Goal: Transaction & Acquisition: Book appointment/travel/reservation

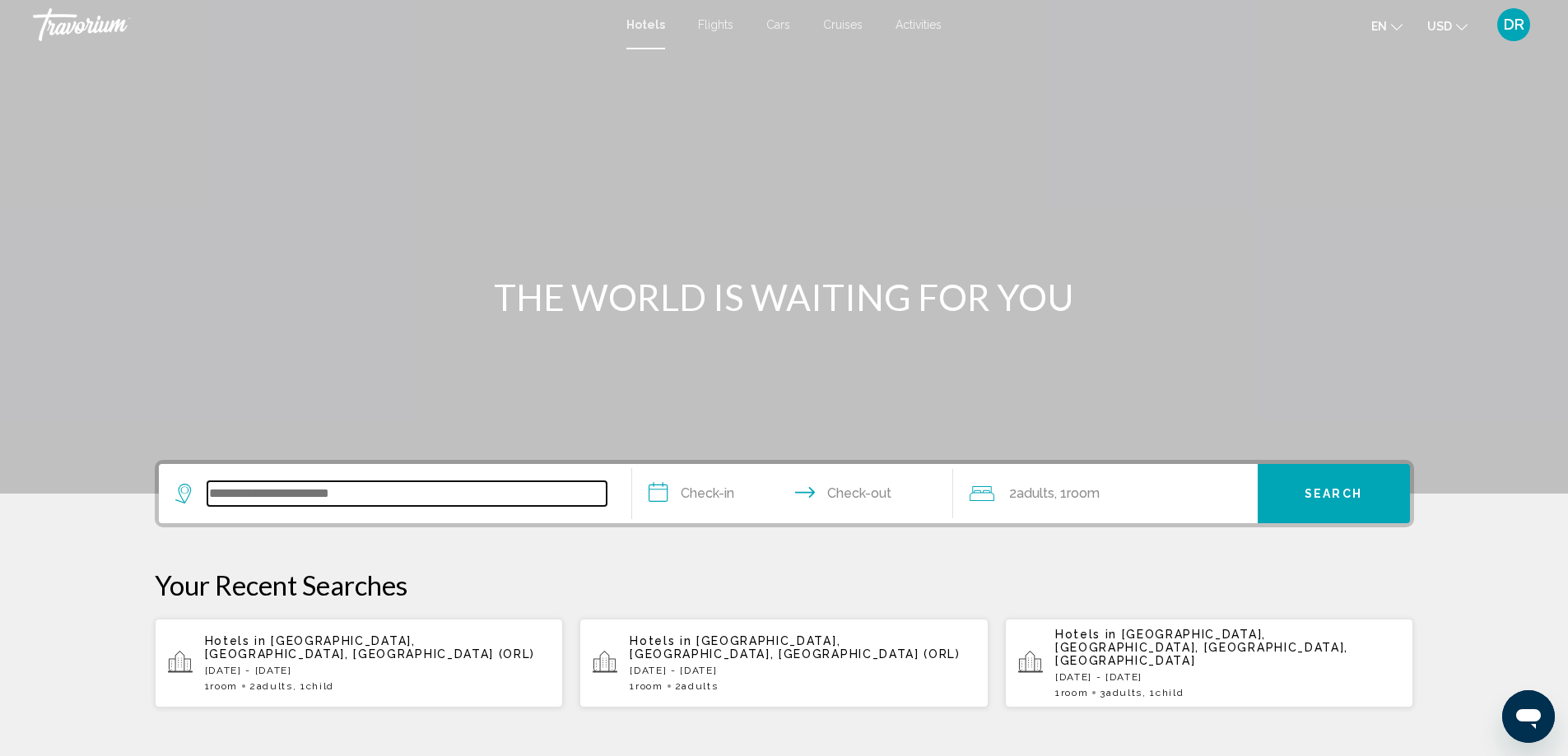
click at [336, 488] on input "Search widget" at bounding box center [406, 494] width 399 height 24
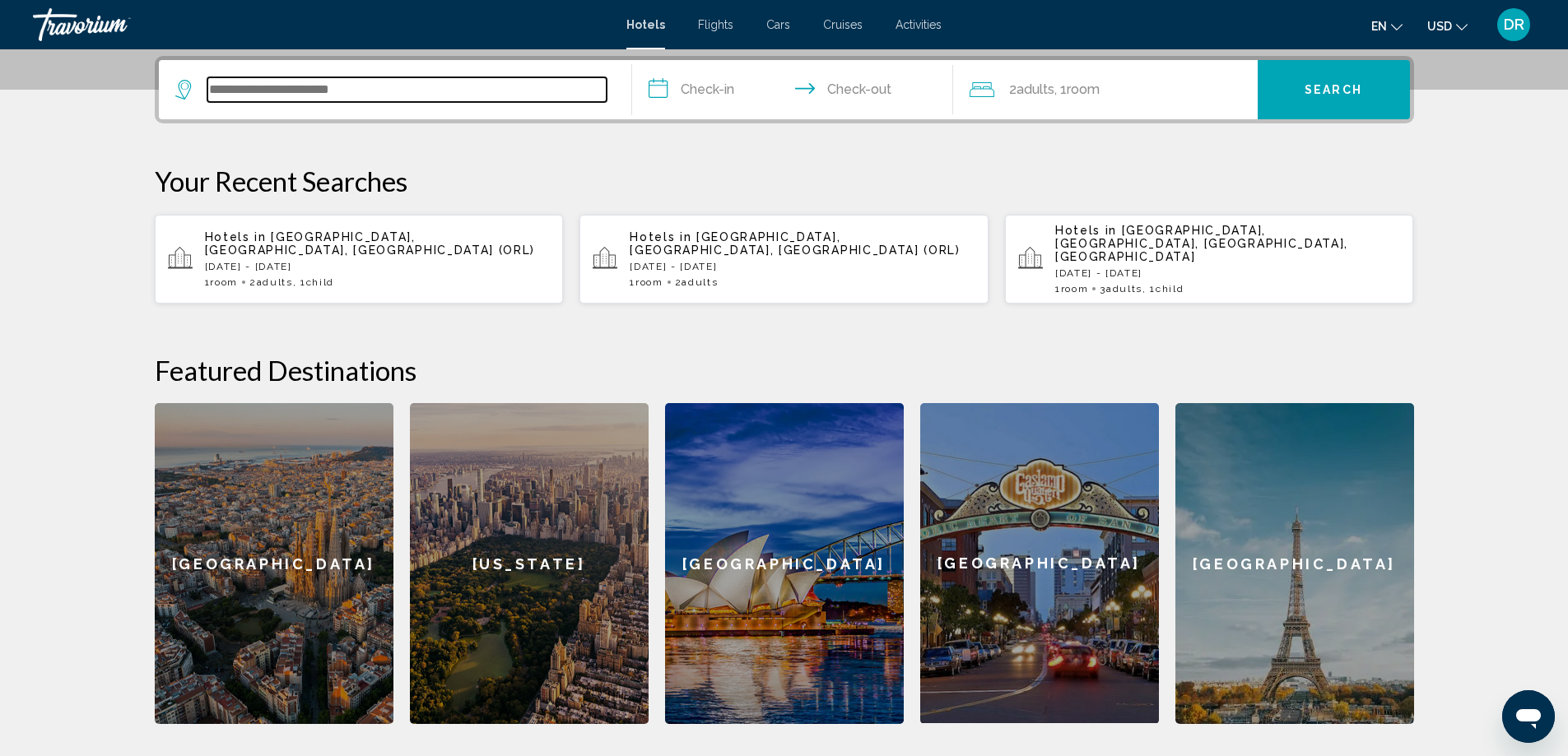
scroll to position [406, 0]
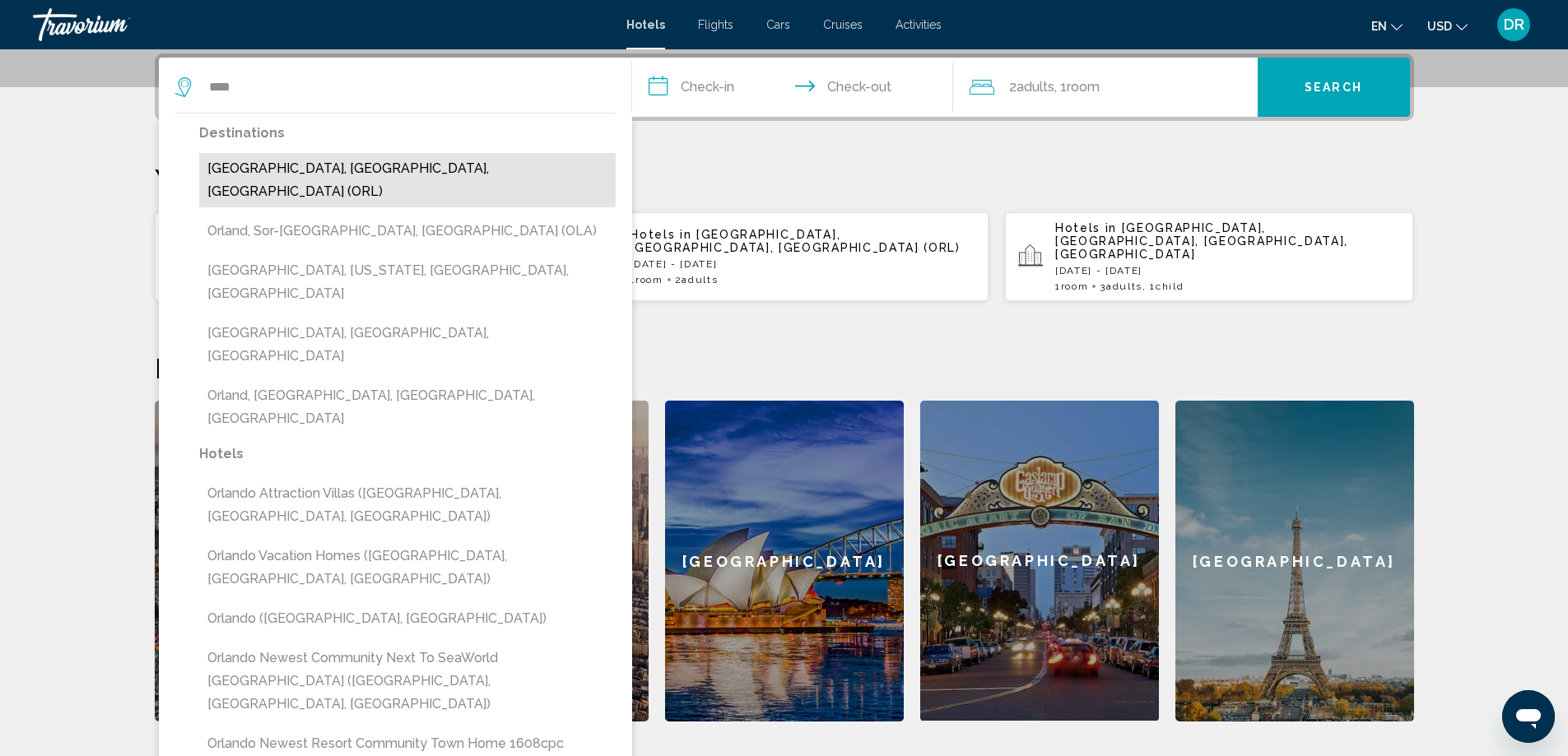
click at [296, 169] on button "[GEOGRAPHIC_DATA], [GEOGRAPHIC_DATA], [GEOGRAPHIC_DATA] (ORL)" at bounding box center [407, 180] width 417 height 55
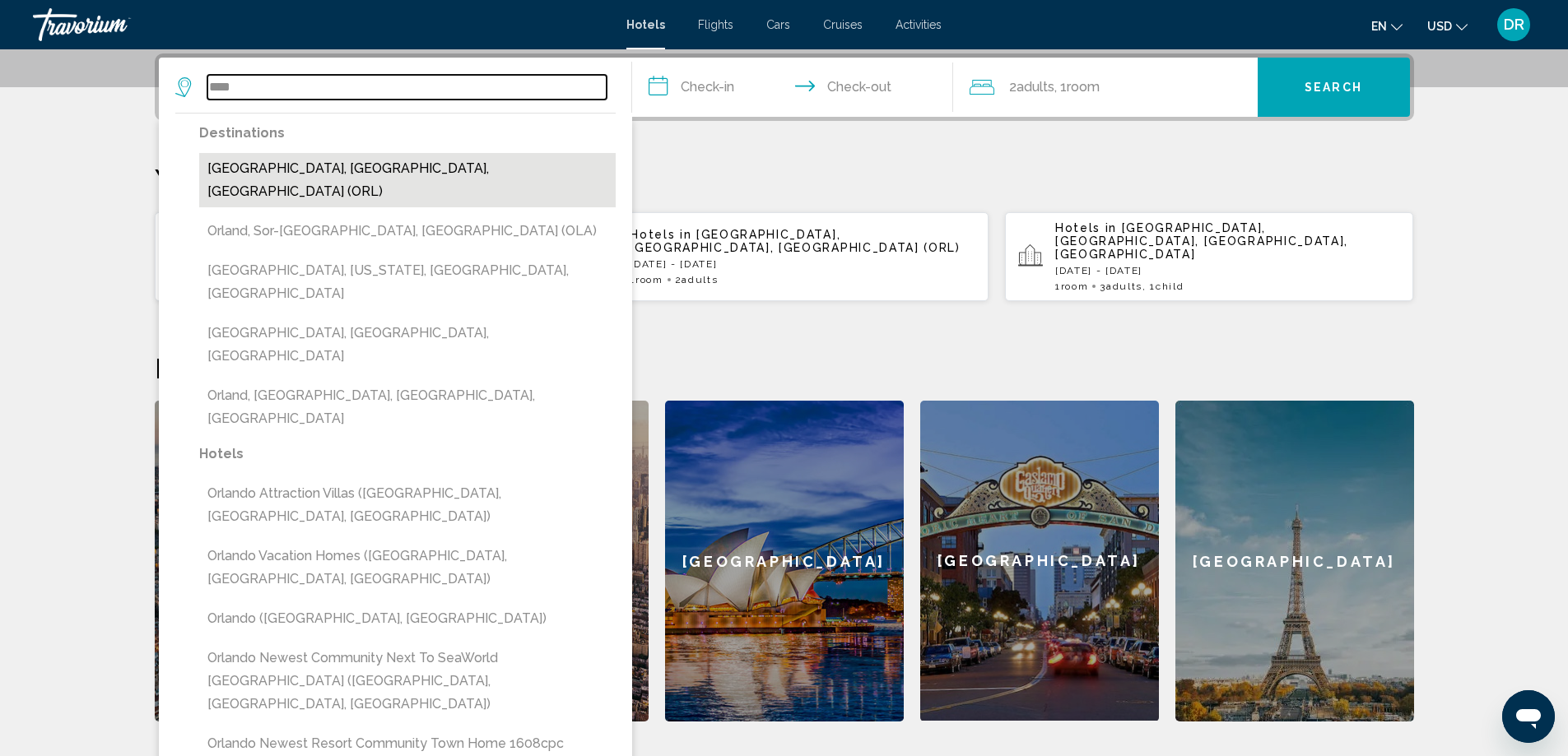
type input "**********"
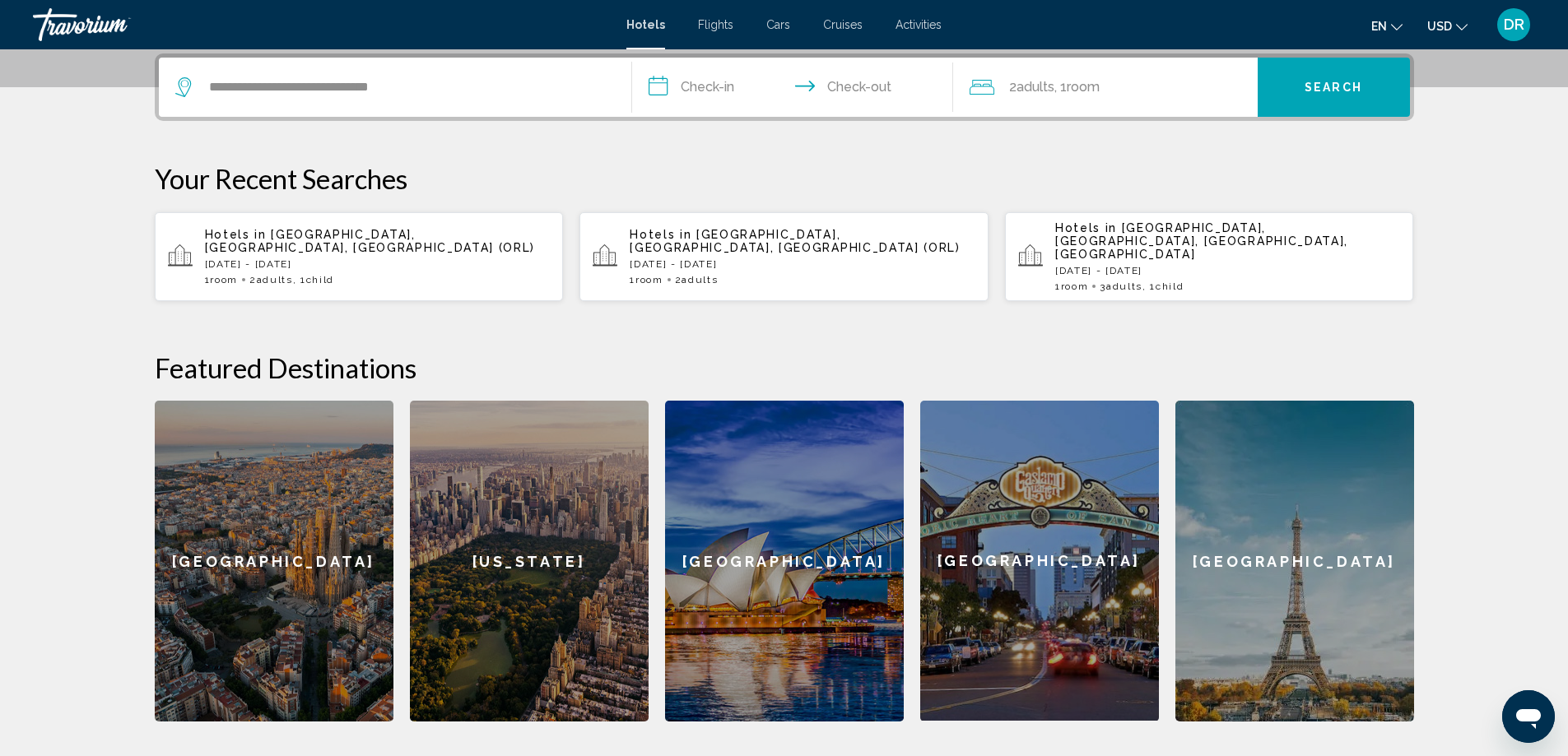
click at [716, 92] on input "**********" at bounding box center [796, 89] width 327 height 64
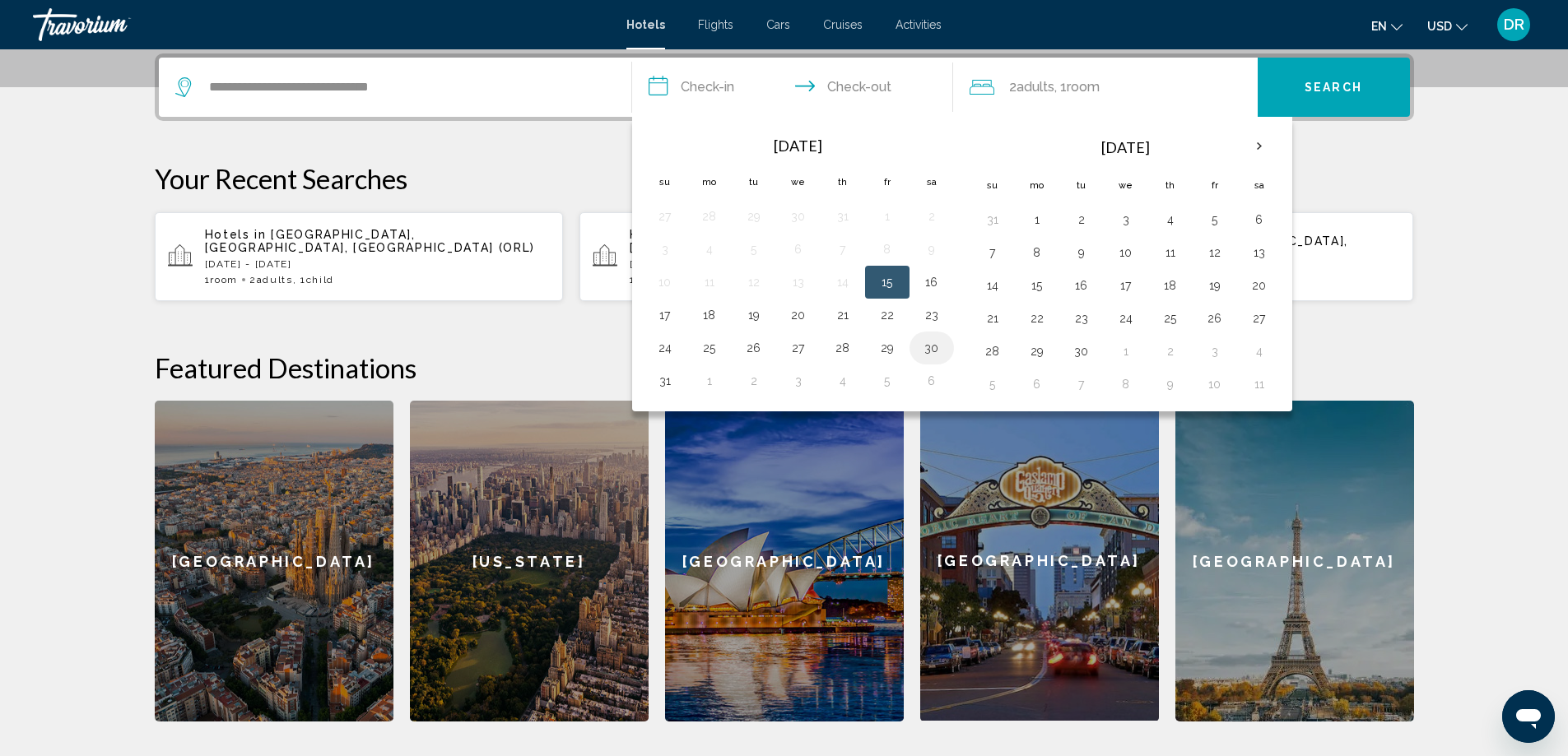
click at [934, 348] on button "30" at bounding box center [931, 348] width 26 height 23
click at [710, 386] on button "1" at bounding box center [709, 381] width 26 height 23
type input "**********"
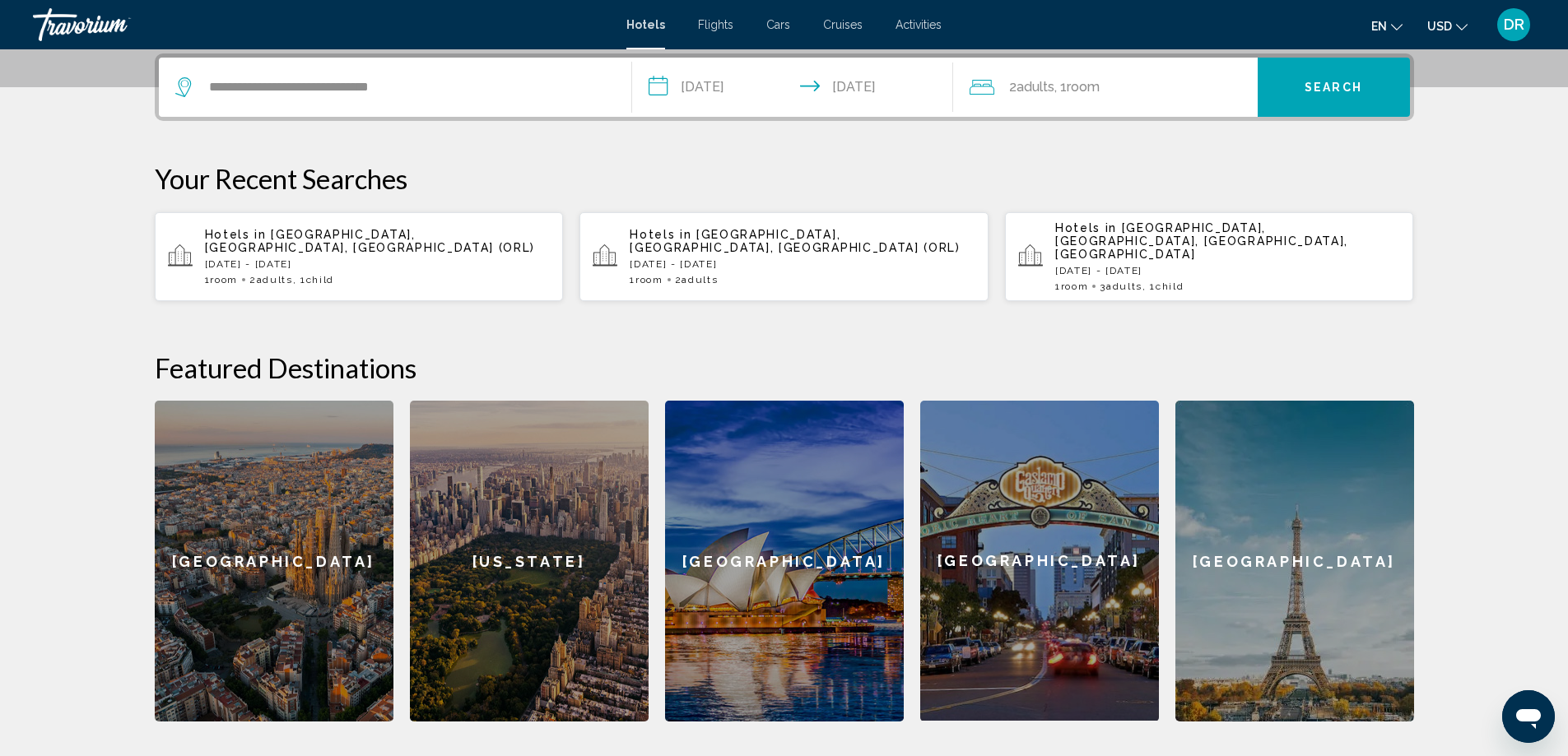
click at [1083, 94] on span ", 1 Room rooms" at bounding box center [1077, 87] width 45 height 23
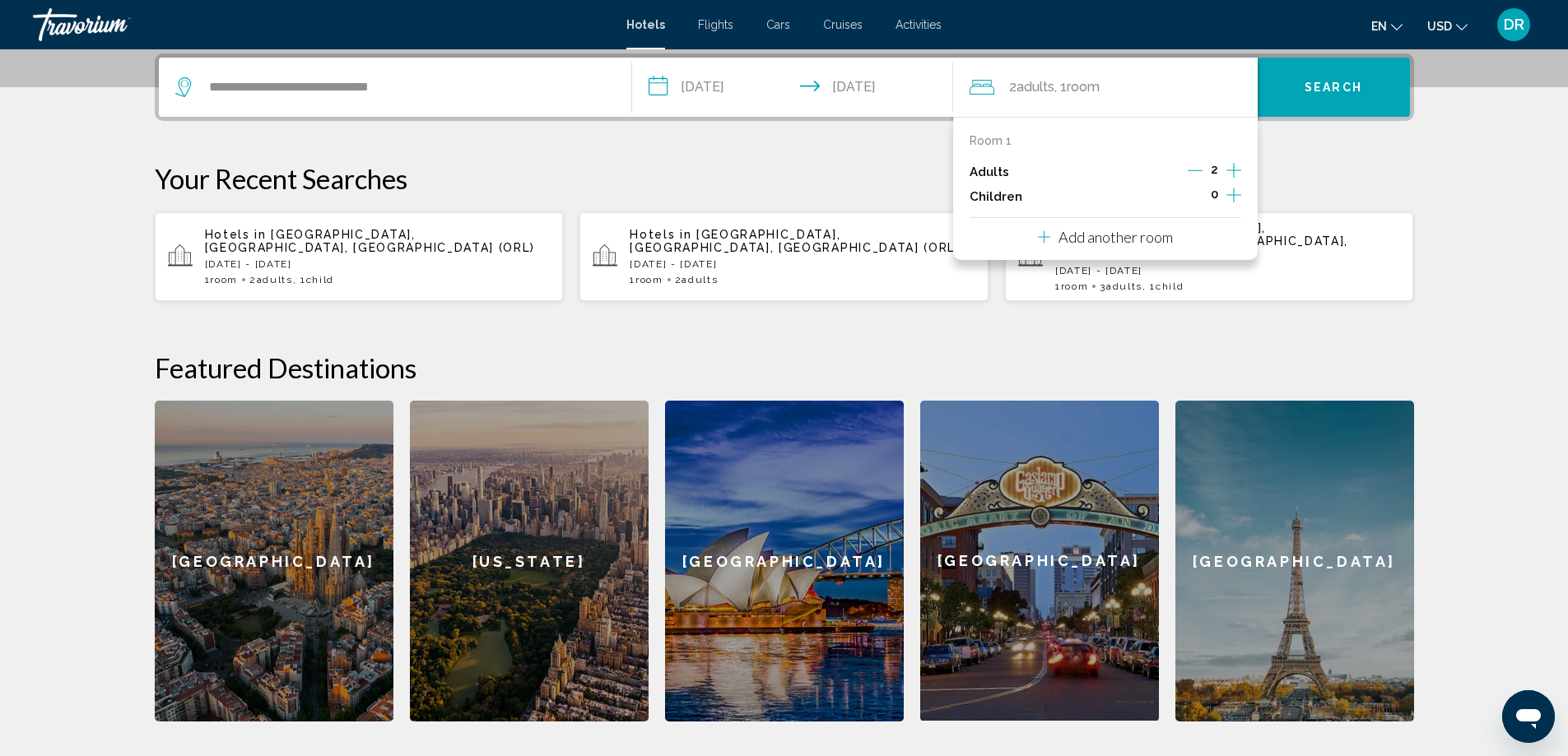
click at [1234, 196] on icon "Increment children" at bounding box center [1233, 195] width 15 height 15
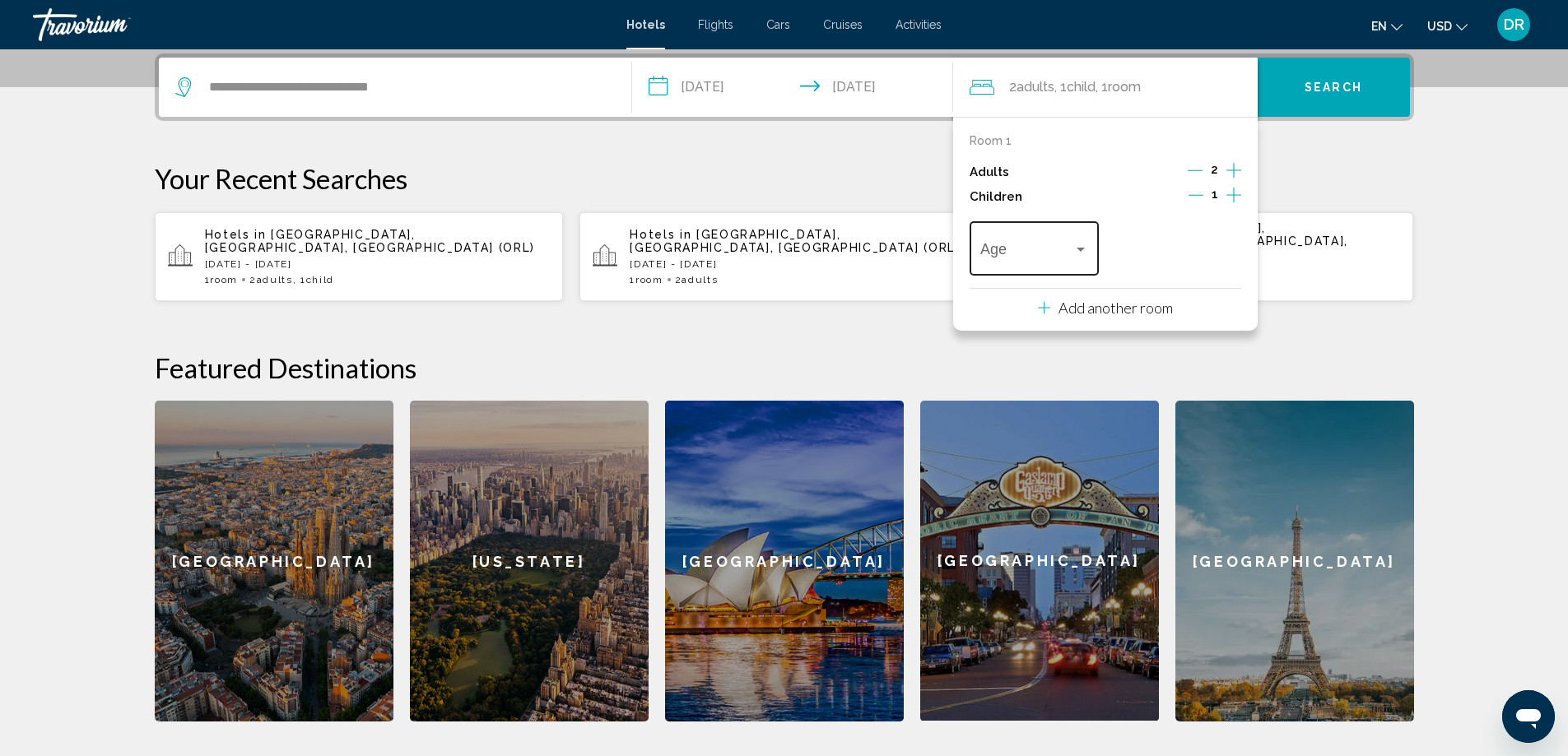
click at [1058, 269] on div "Age" at bounding box center [1033, 246] width 107 height 58
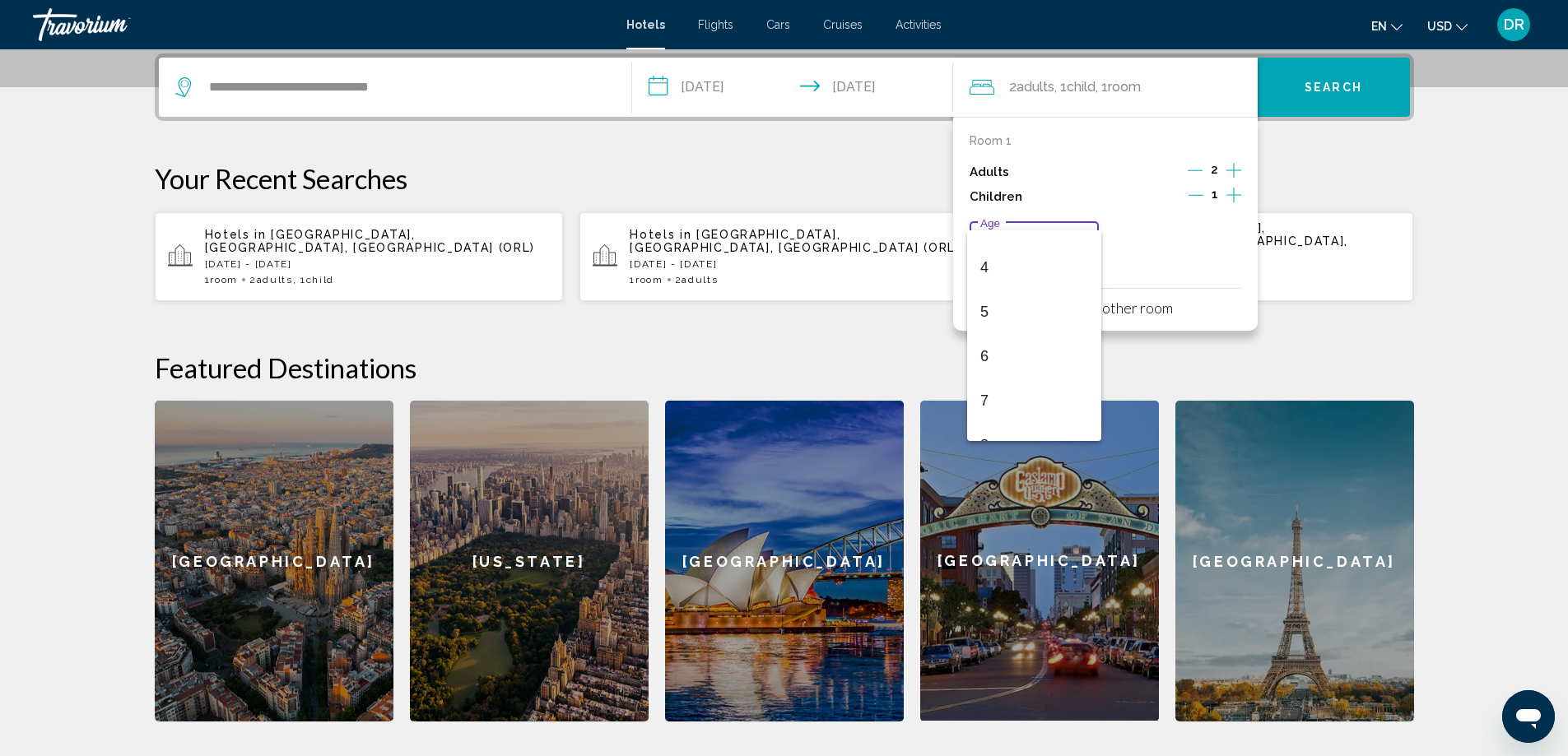
scroll to position [165, 0]
click at [1001, 359] on span "6" at bounding box center [1033, 354] width 107 height 44
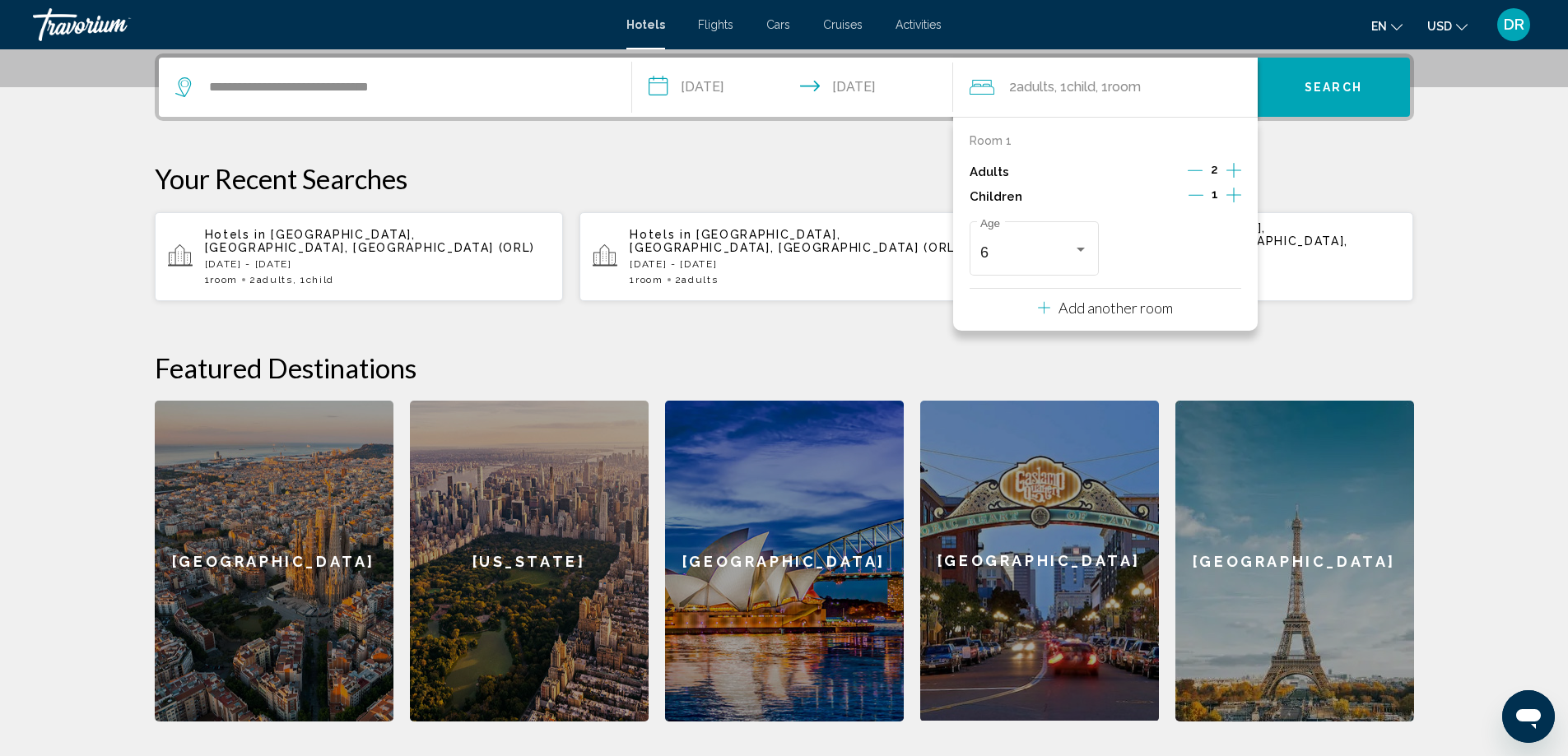
click at [1318, 100] on button "Search" at bounding box center [1334, 87] width 152 height 59
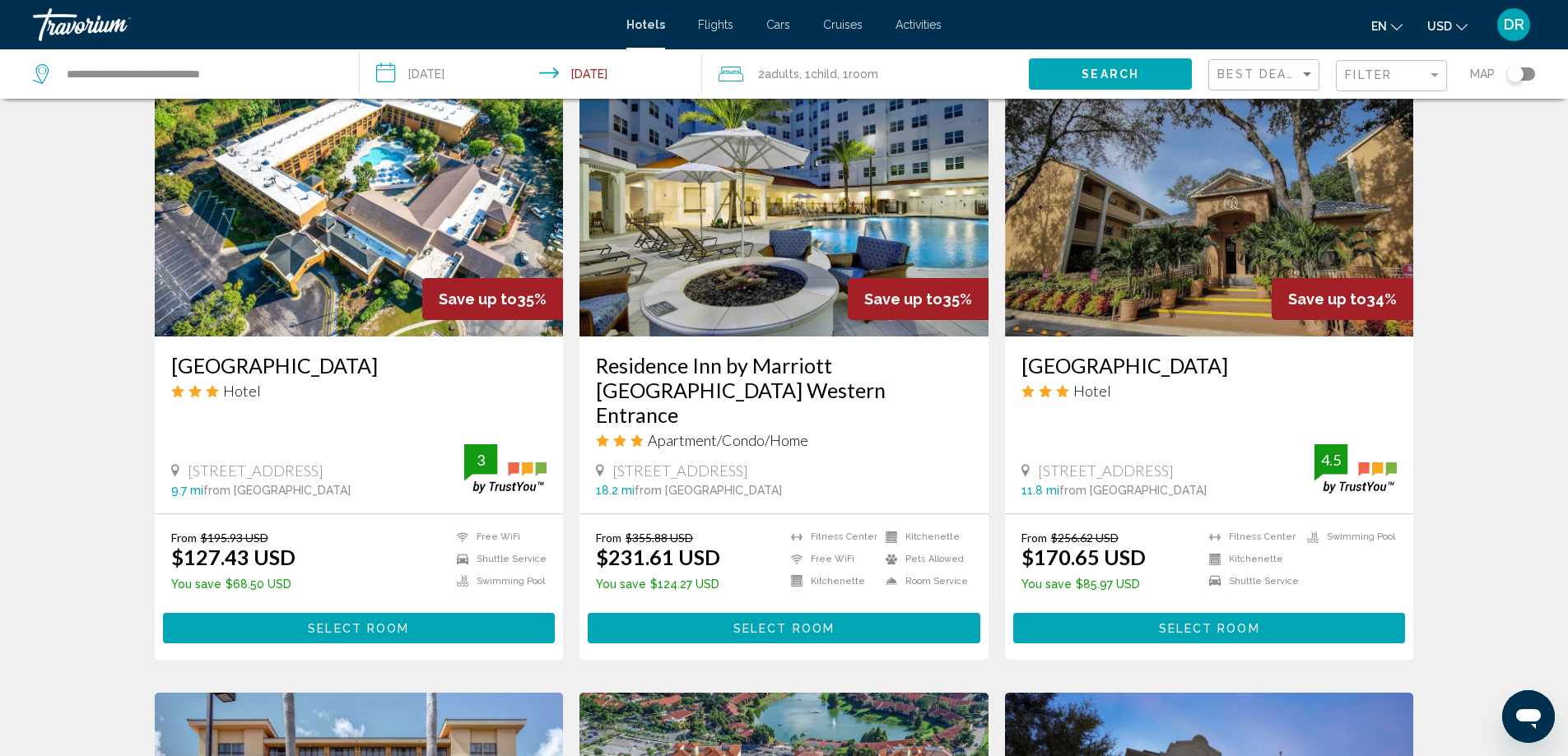
scroll to position [1234, 0]
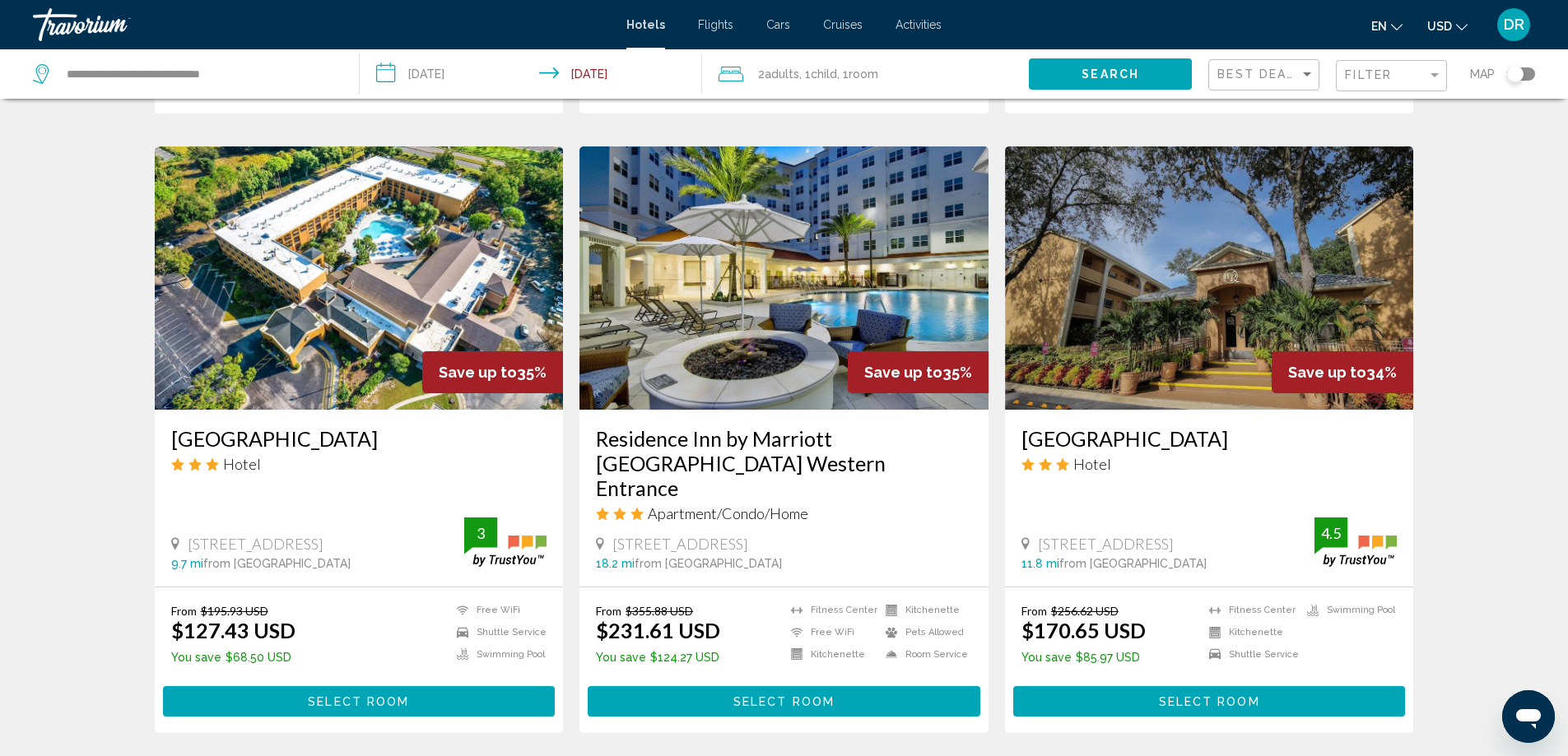
click at [808, 298] on img "Main content" at bounding box center [784, 278] width 409 height 263
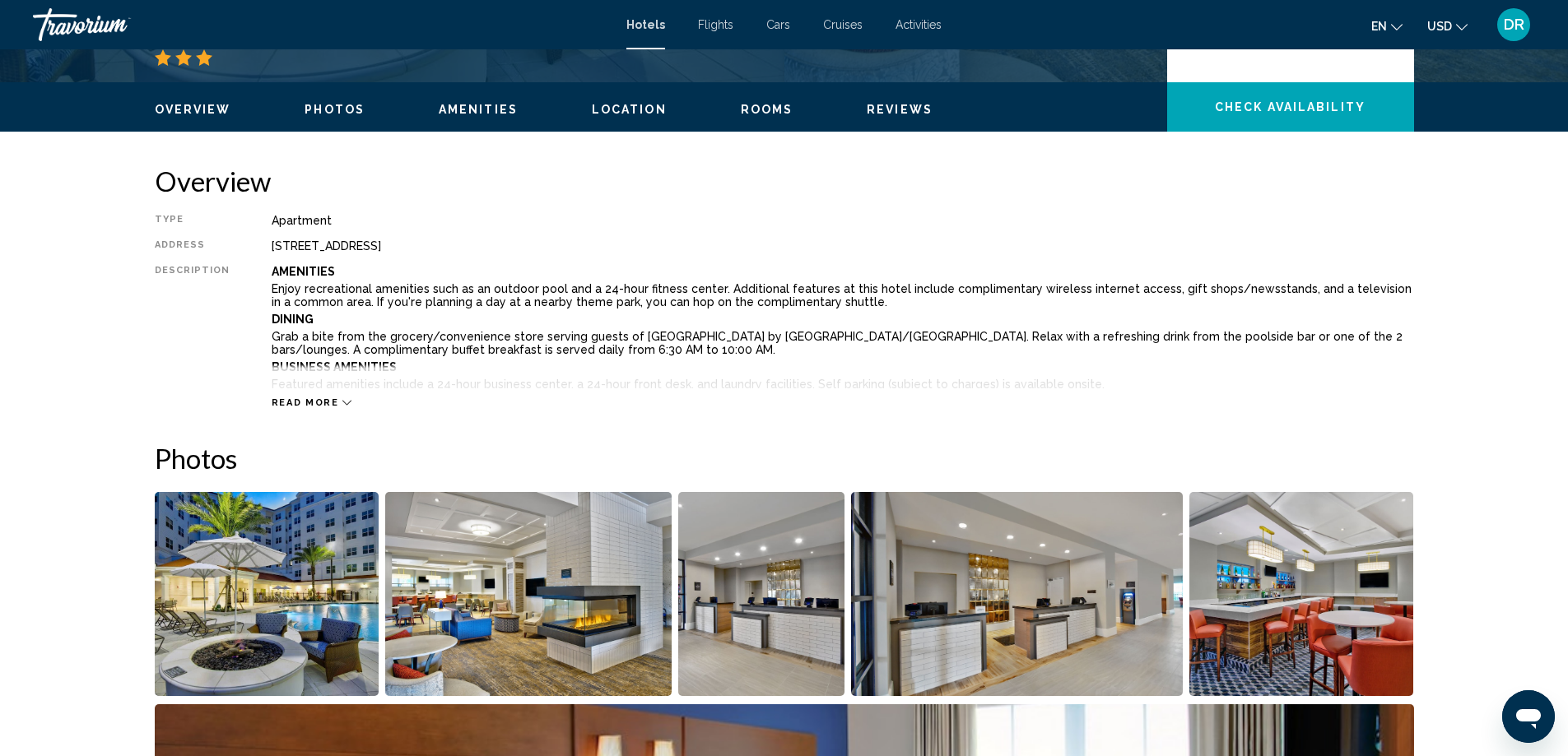
scroll to position [247, 0]
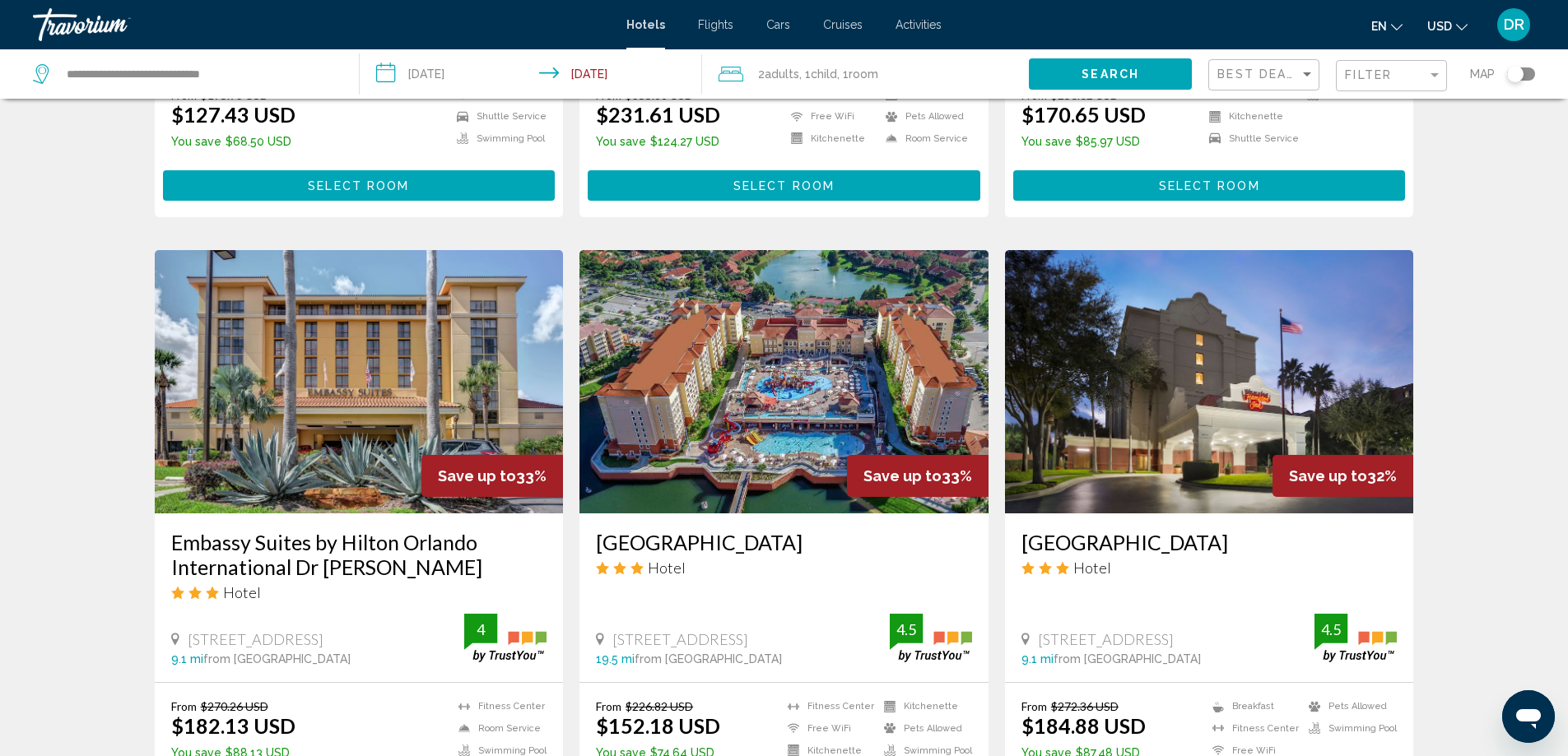
scroll to position [1974, 0]
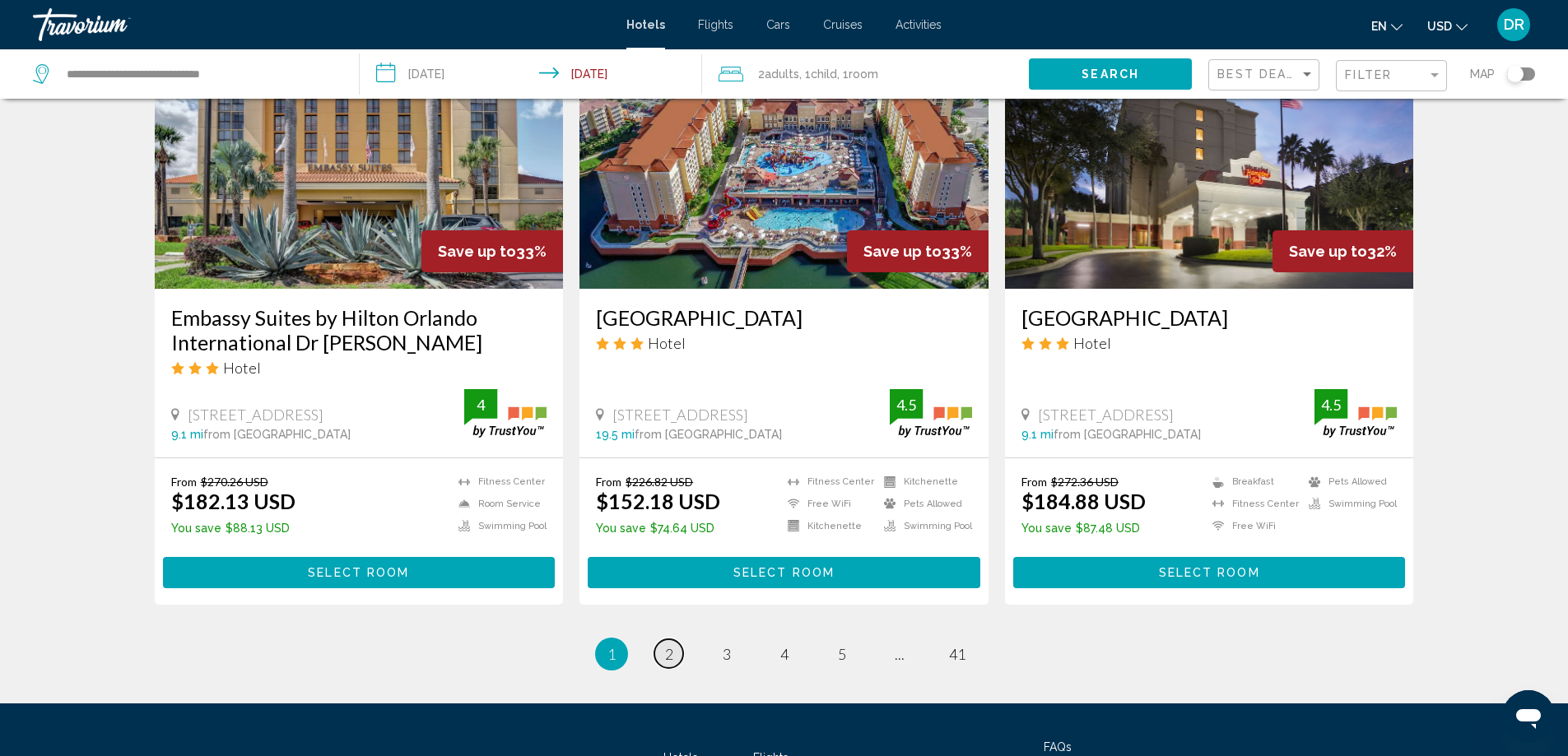
click at [669, 645] on span "2" at bounding box center [669, 654] width 8 height 18
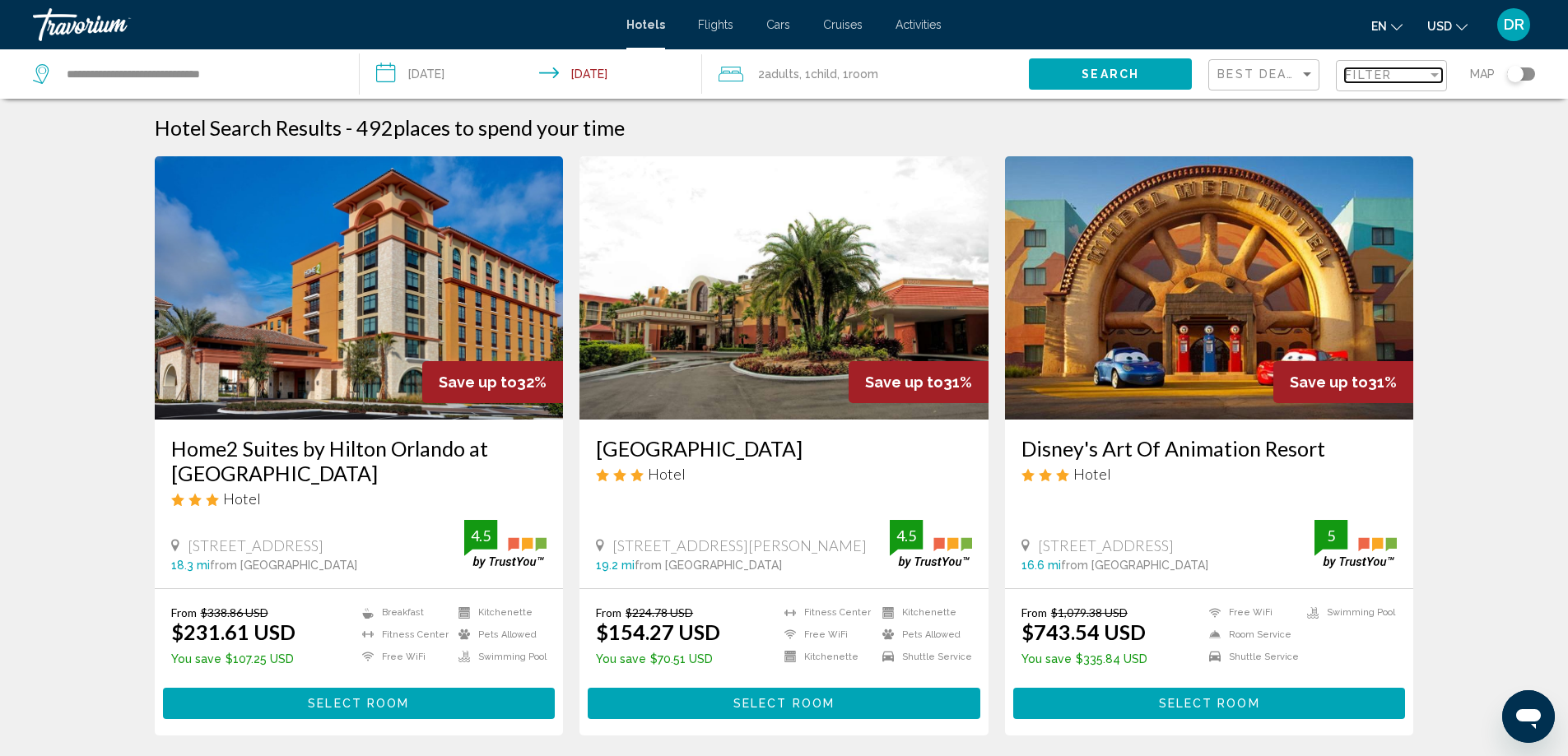
click at [1367, 81] on span "Filter" at bounding box center [1368, 74] width 47 height 13
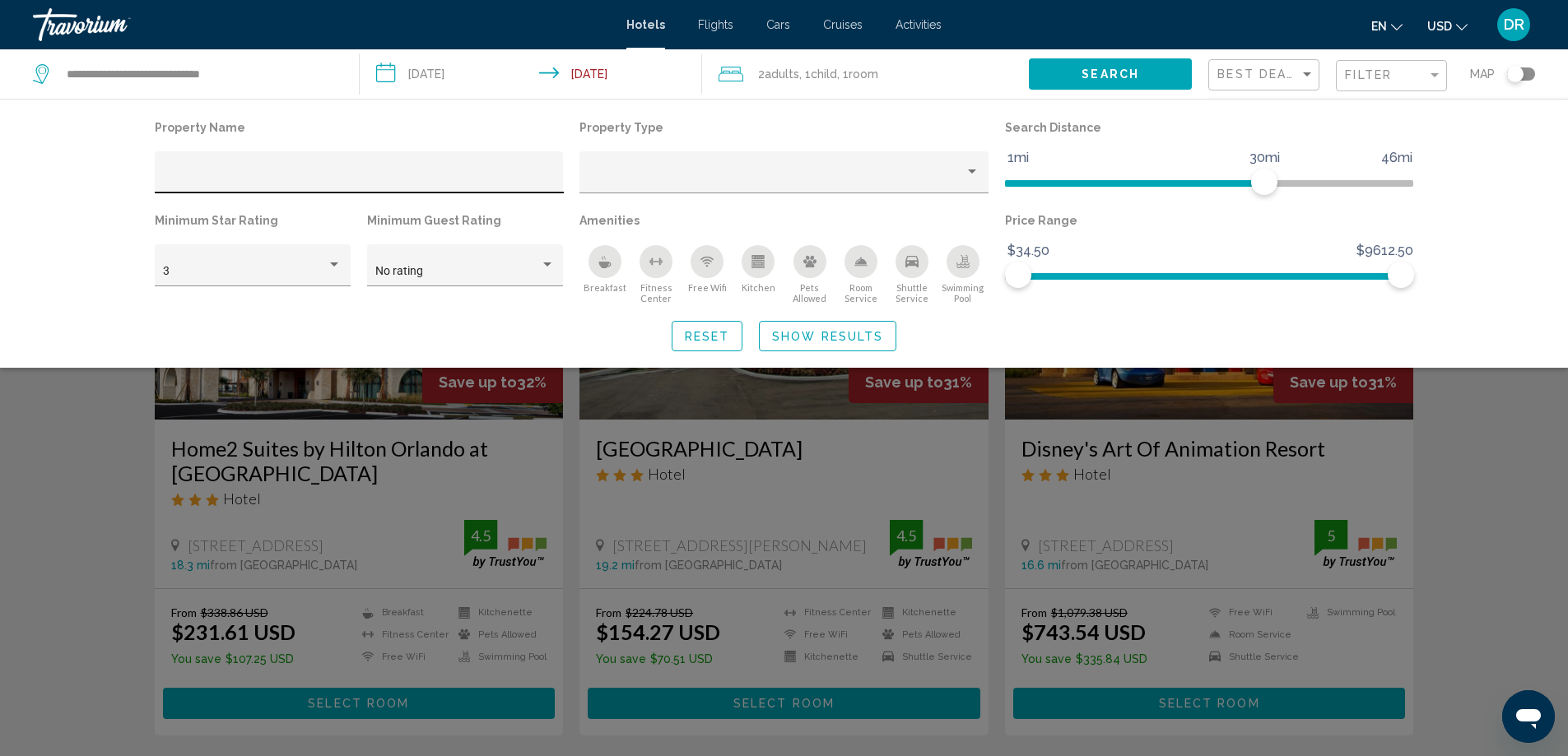
click at [332, 165] on div "Hotel Filters" at bounding box center [359, 177] width 392 height 34
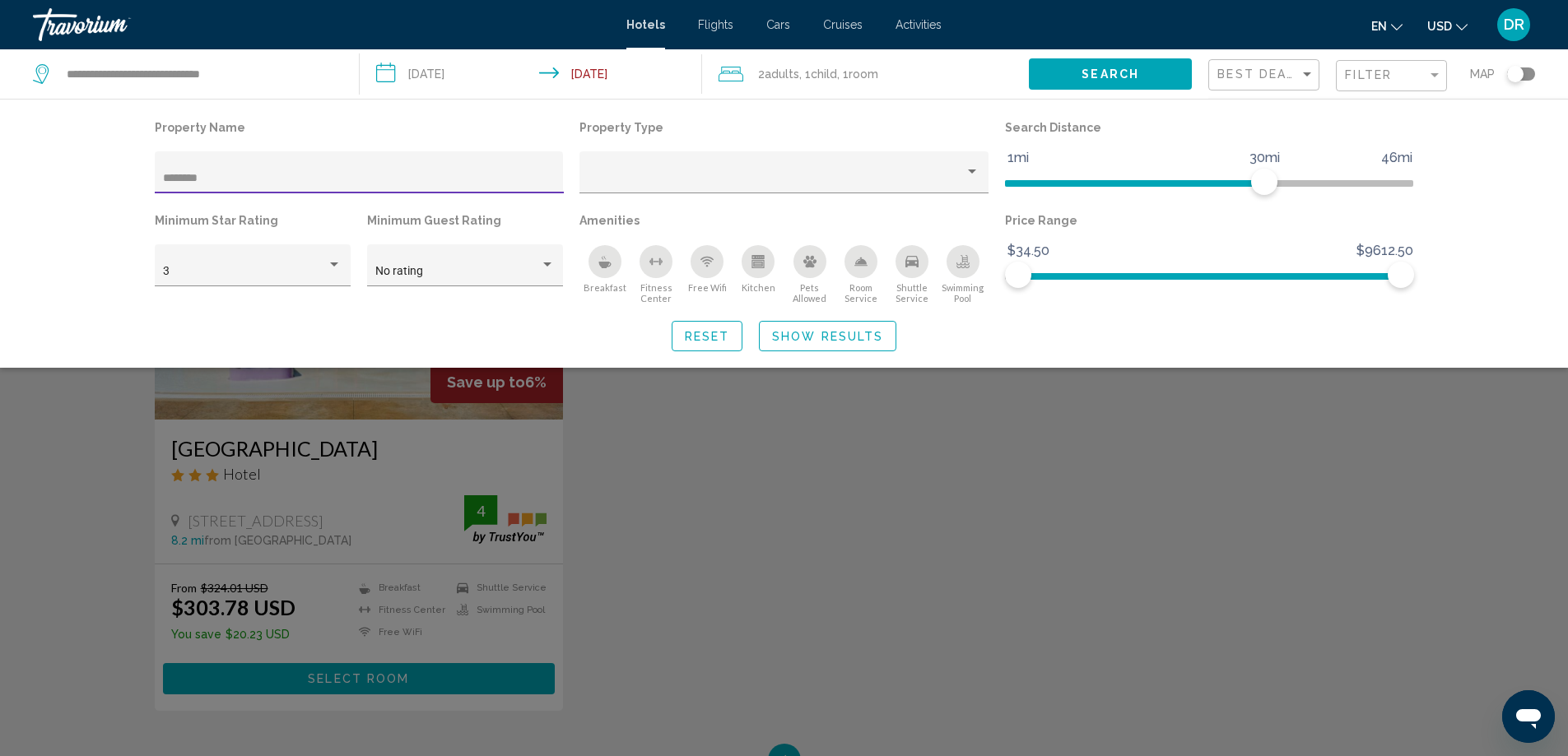
type input "********"
click at [846, 337] on span "Show Results" at bounding box center [827, 336] width 111 height 13
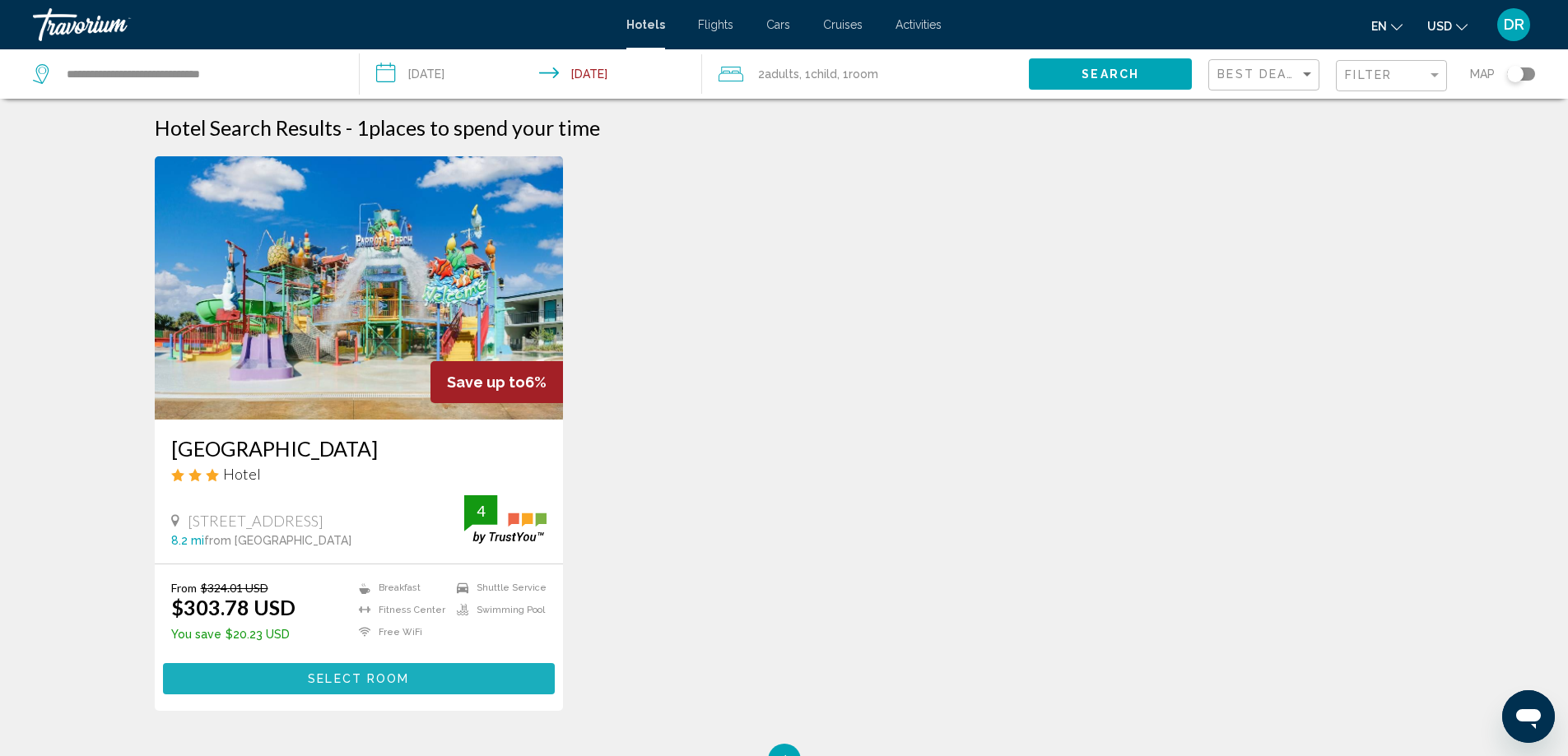
click at [363, 669] on button "Select Room" at bounding box center [359, 678] width 392 height 30
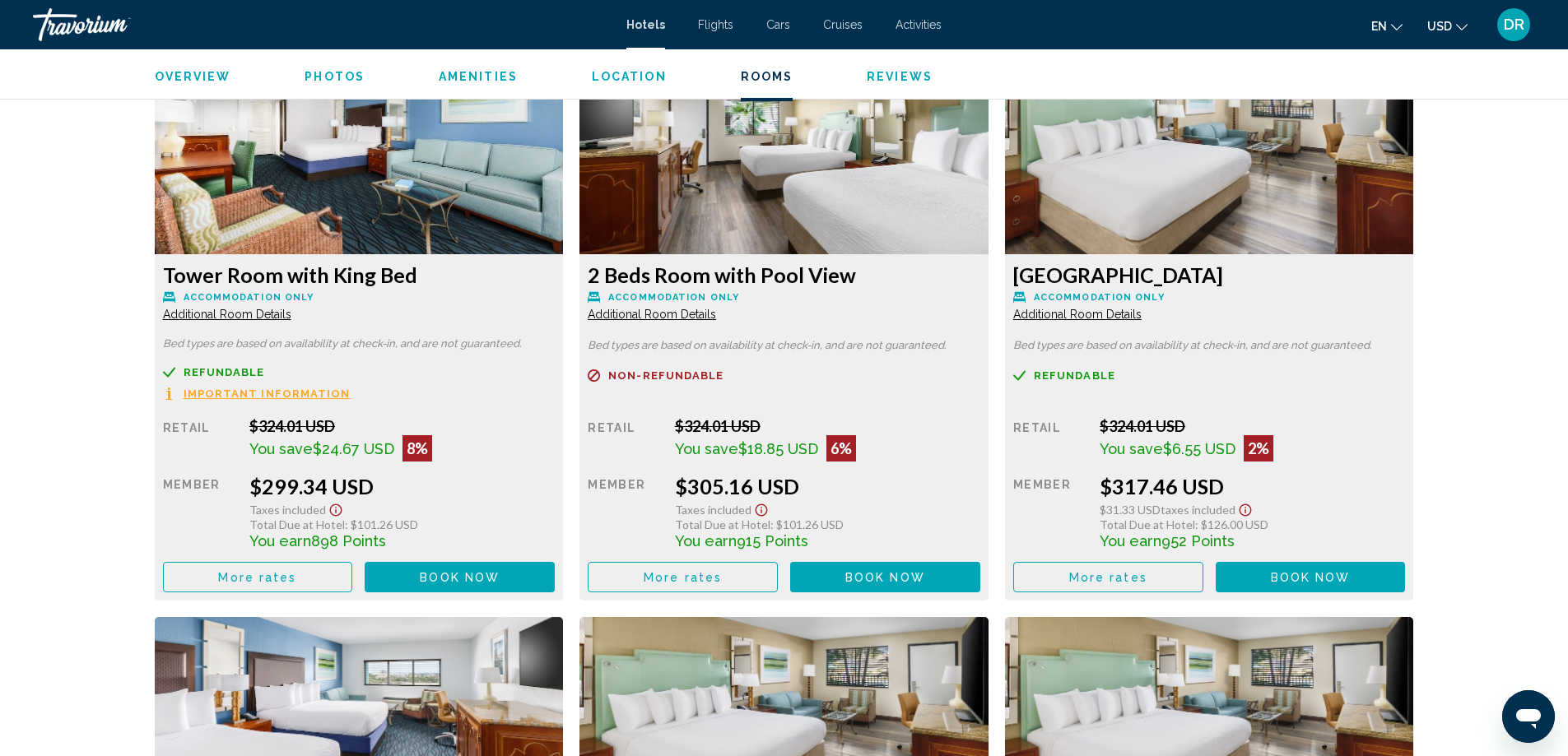
scroll to position [2291, 0]
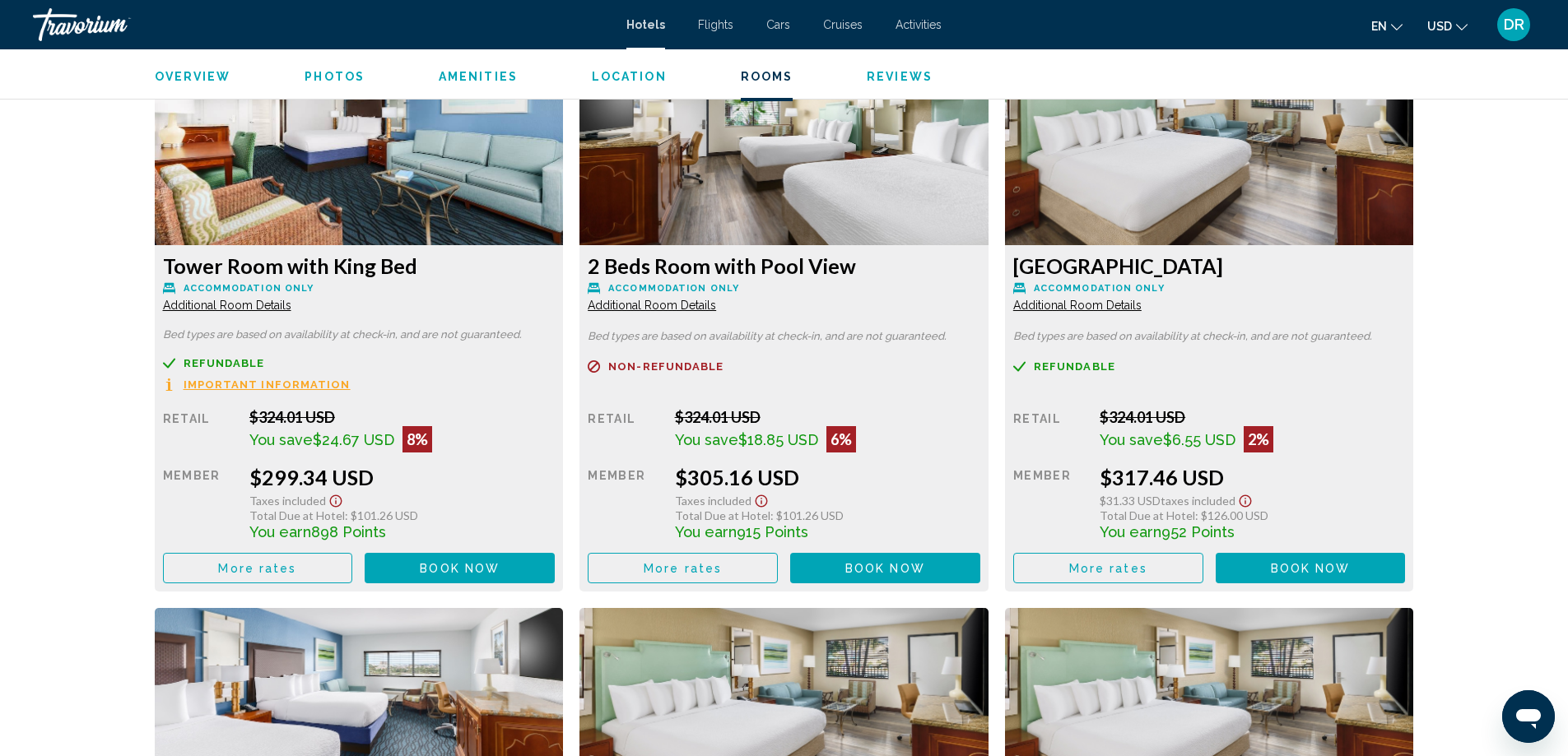
click at [284, 577] on button "More rates" at bounding box center [257, 567] width 190 height 30
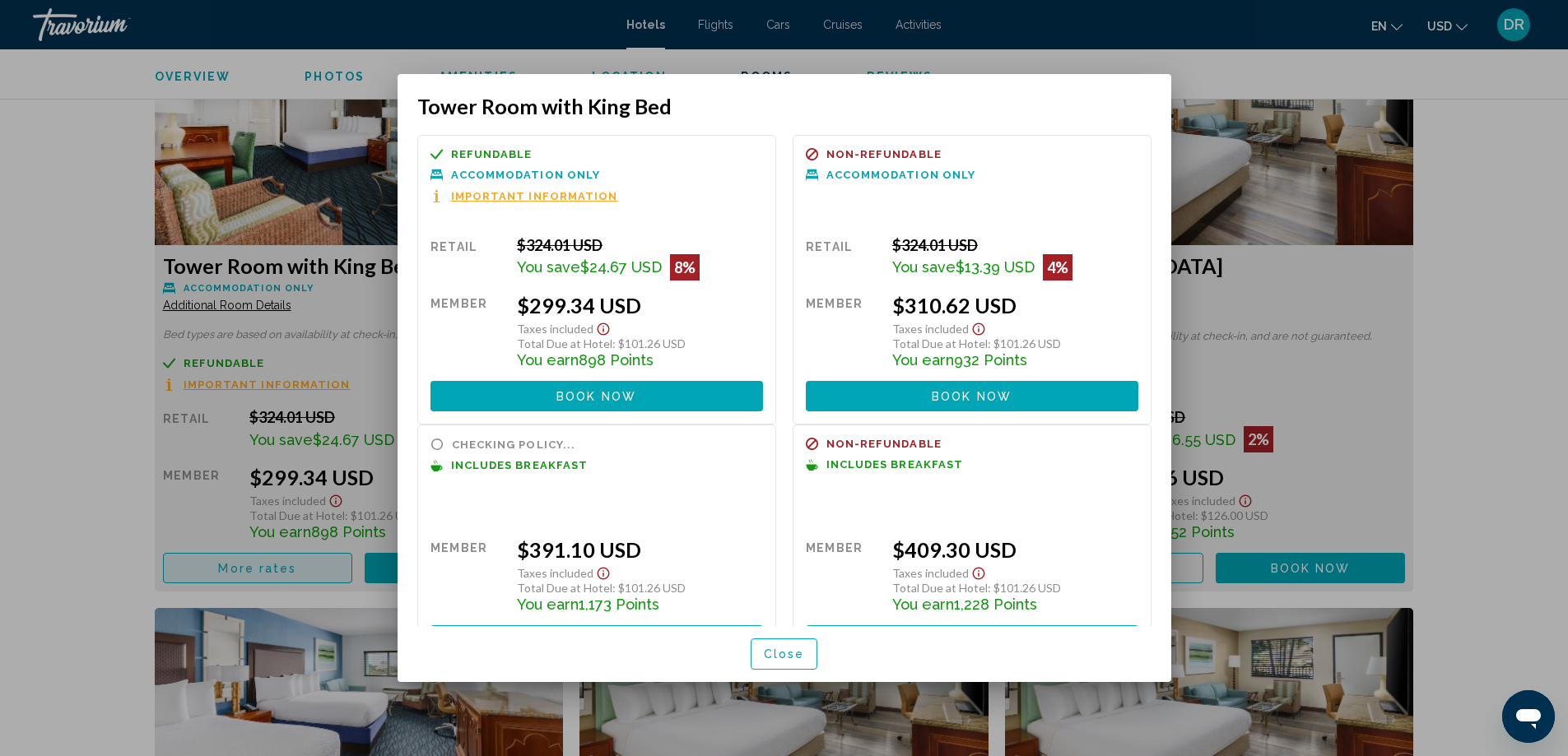
scroll to position [0, 0]
click at [1474, 249] on div at bounding box center [784, 378] width 1568 height 756
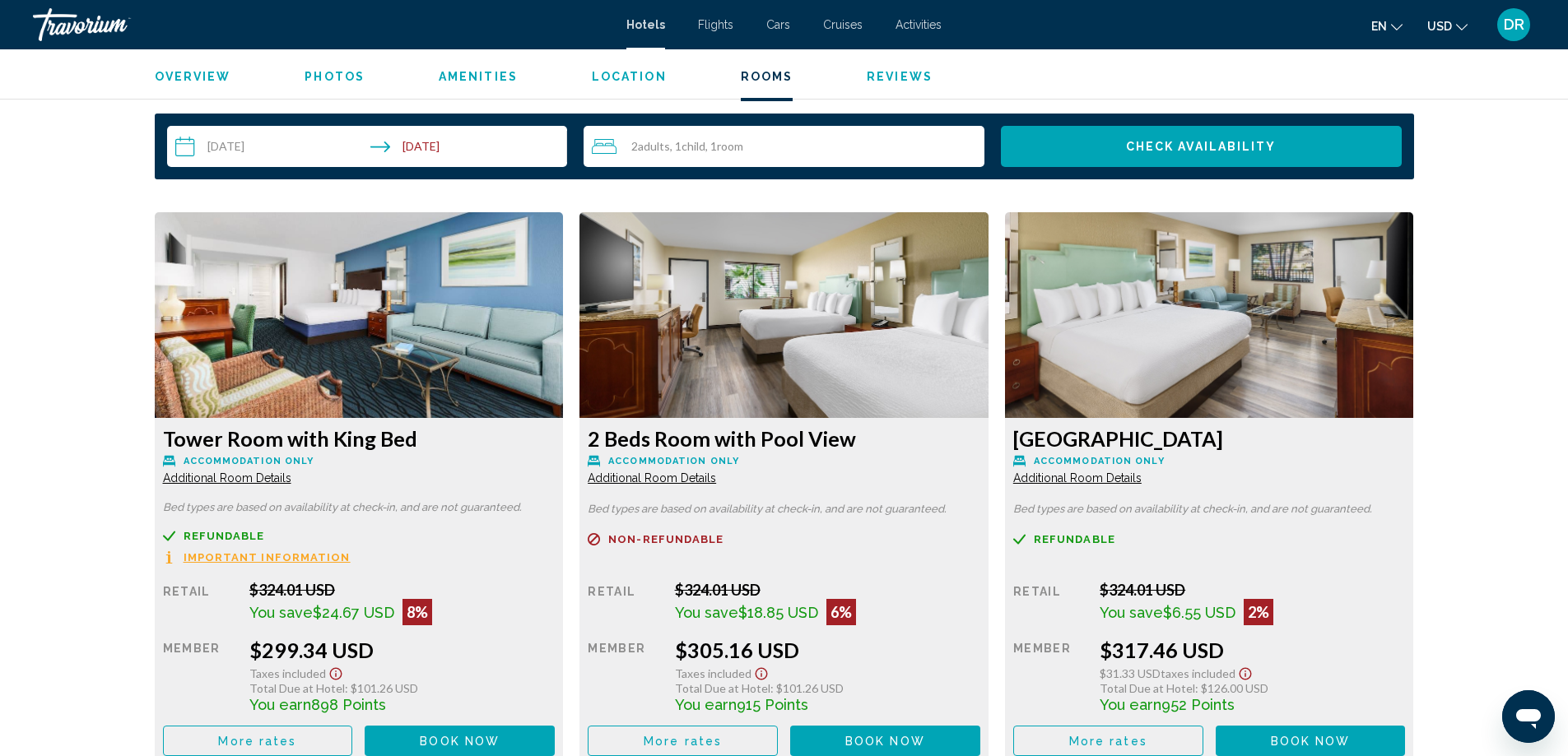
scroll to position [1961, 0]
